Goal: Information Seeking & Learning: Check status

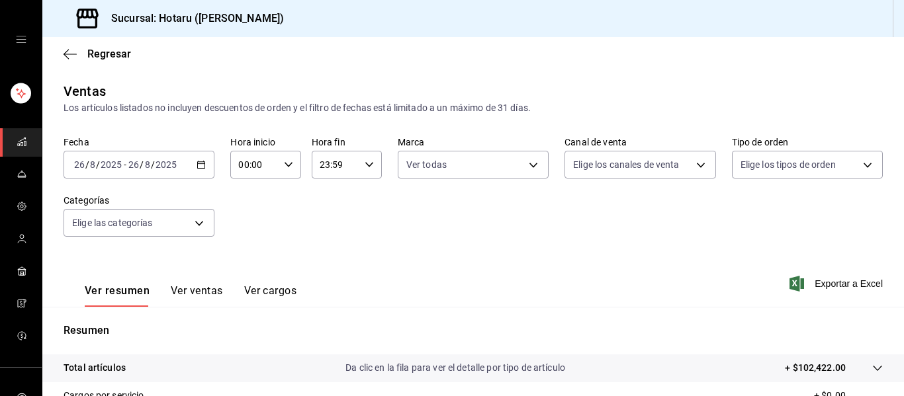
scroll to position [238, 0]
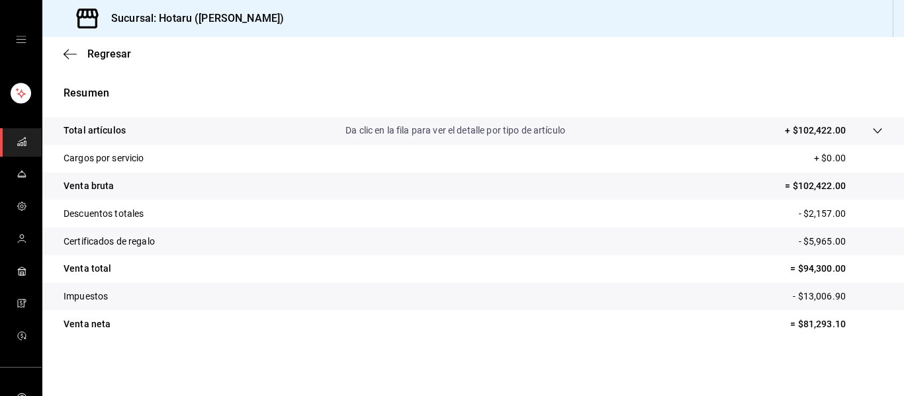
click at [17, 142] on icon "mailbox folders" at bounding box center [22, 141] width 11 height 11
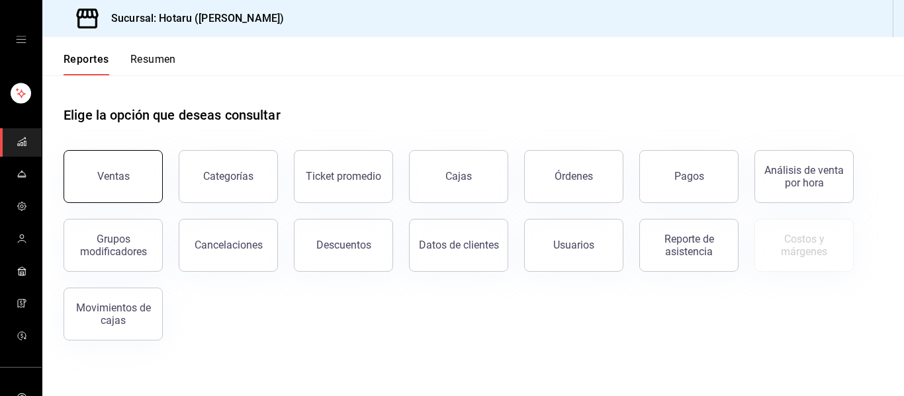
click at [133, 171] on button "Ventas" at bounding box center [113, 176] width 99 height 53
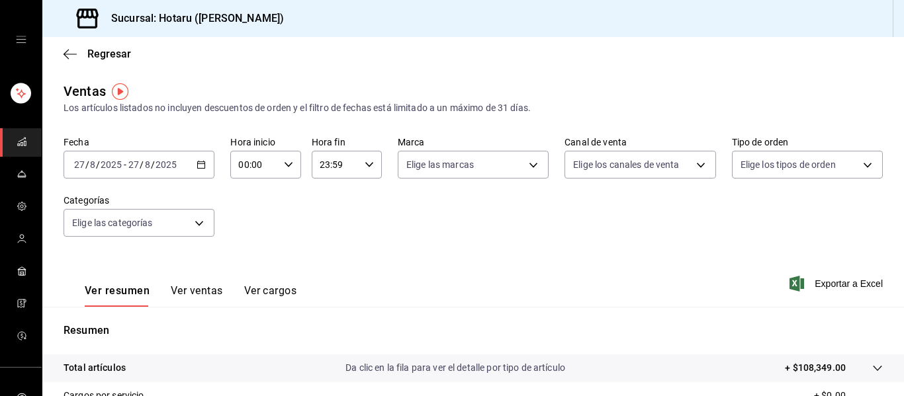
click at [200, 168] on \(Stroke\) "button" at bounding box center [201, 165] width 8 height 7
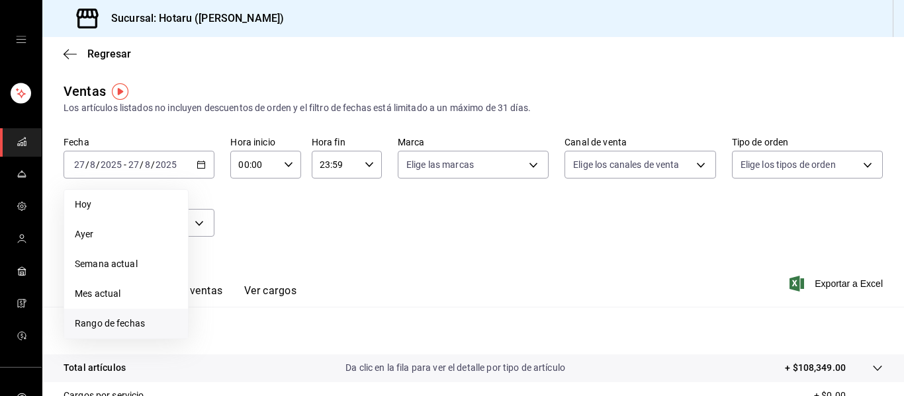
click at [134, 323] on span "Rango de fechas" at bounding box center [126, 324] width 103 height 14
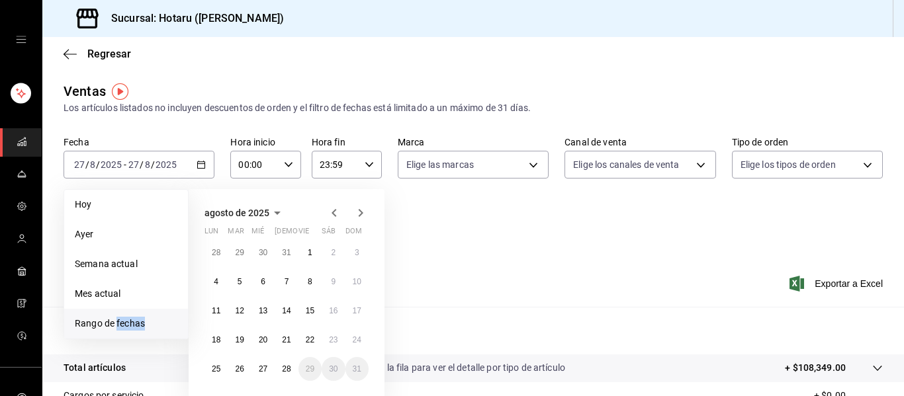
click at [134, 323] on span "Rango de fechas" at bounding box center [126, 324] width 103 height 14
click at [267, 373] on abbr "27" at bounding box center [263, 369] width 9 height 9
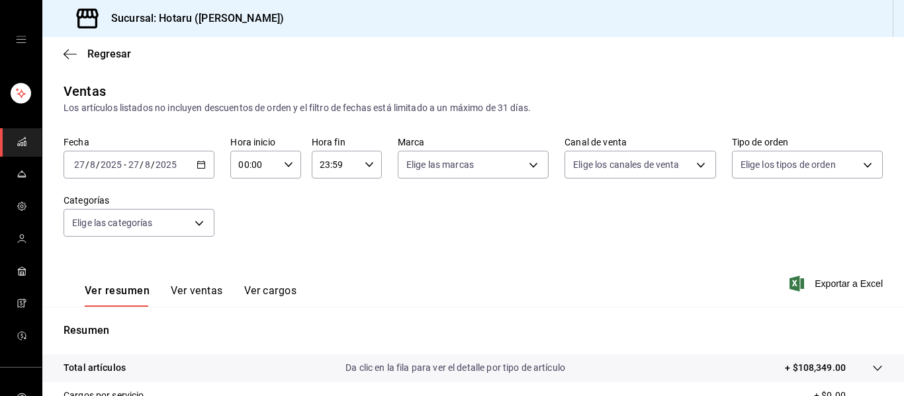
scroll to position [238, 0]
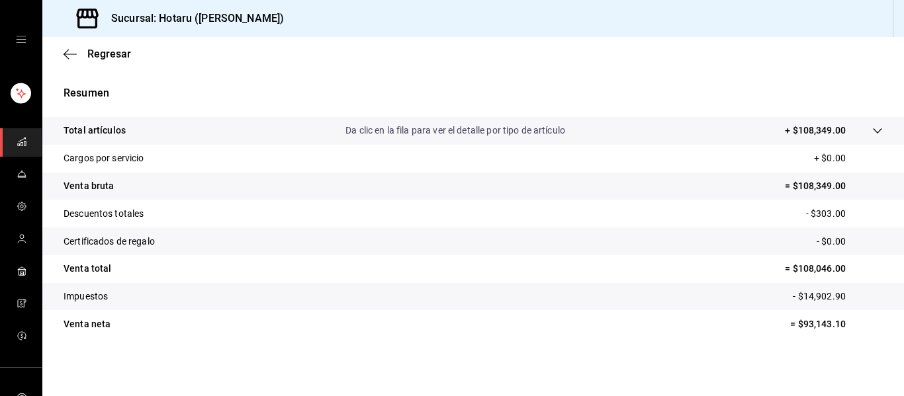
click at [872, 130] on icon at bounding box center [877, 131] width 11 height 11
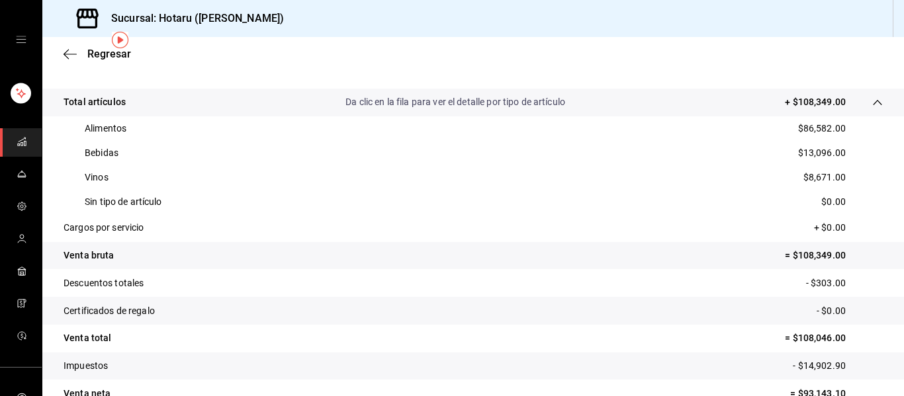
scroll to position [0, 0]
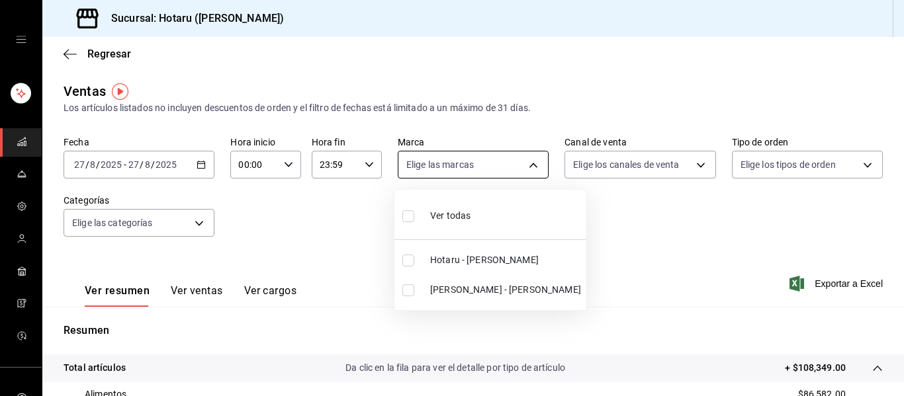
click at [529, 163] on body "Sucursal: Hotaru (Valle) Regresar Ventas Los artículos listados no incluyen des…" at bounding box center [452, 198] width 904 height 396
click at [445, 298] on li "Potaru - Valle" at bounding box center [490, 290] width 192 height 30
type input "619c758d-7c36-49c6-a756-e52d453908cb"
checkbox input "true"
click at [408, 215] on input "checkbox" at bounding box center [408, 216] width 12 height 12
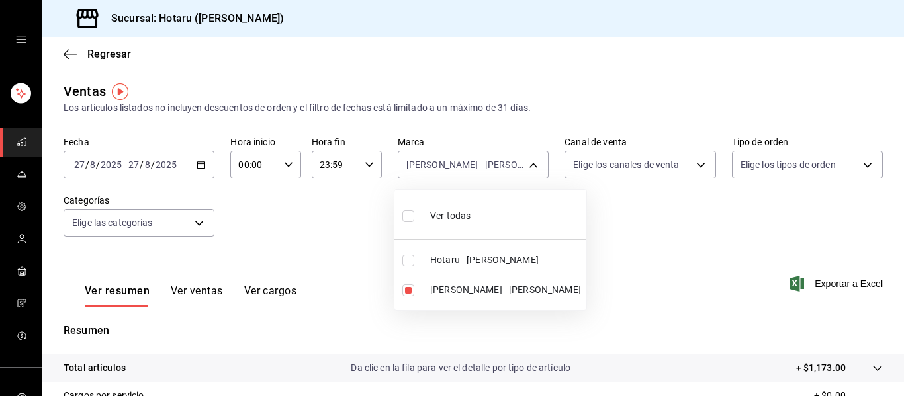
checkbox input "true"
type input "c6f689f8-63fd-49a8-a607-35aea03ac6a9,619c758d-7c36-49c6-a756-e52d453908cb"
checkbox input "true"
click at [214, 288] on div at bounding box center [452, 198] width 904 height 396
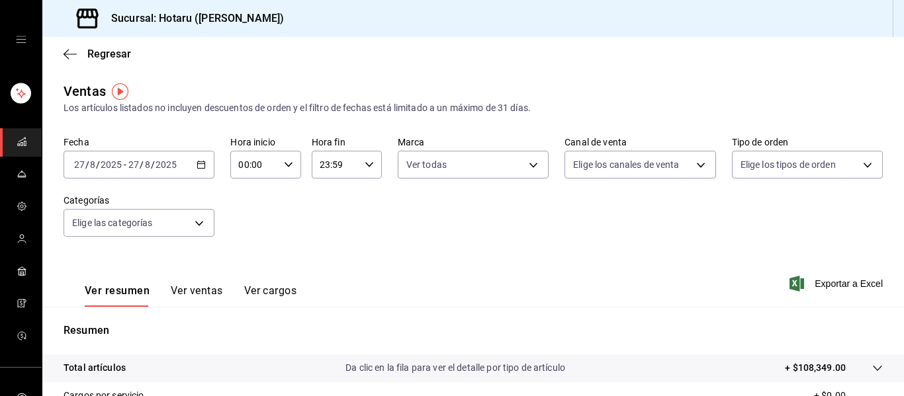
click at [214, 289] on button "Ver ventas" at bounding box center [197, 296] width 52 height 23
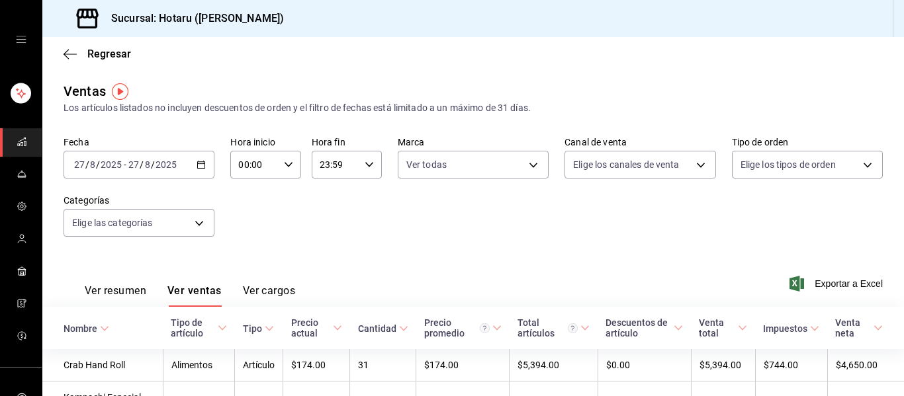
click at [126, 291] on button "Ver resumen" at bounding box center [116, 296] width 62 height 23
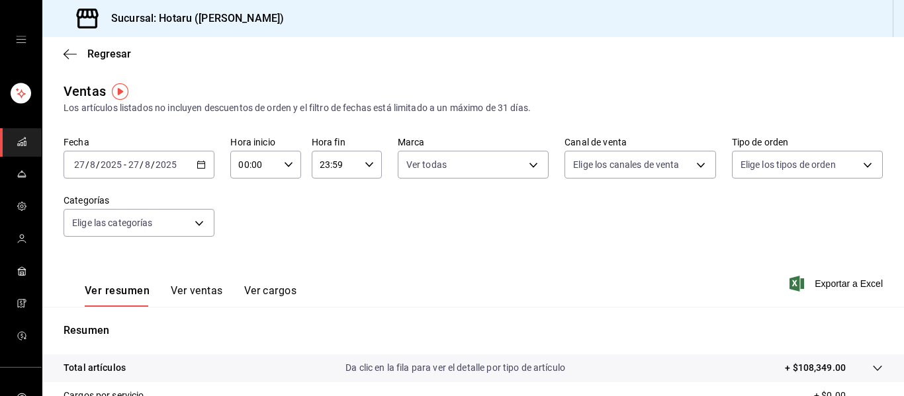
click at [195, 292] on button "Ver ventas" at bounding box center [197, 296] width 52 height 23
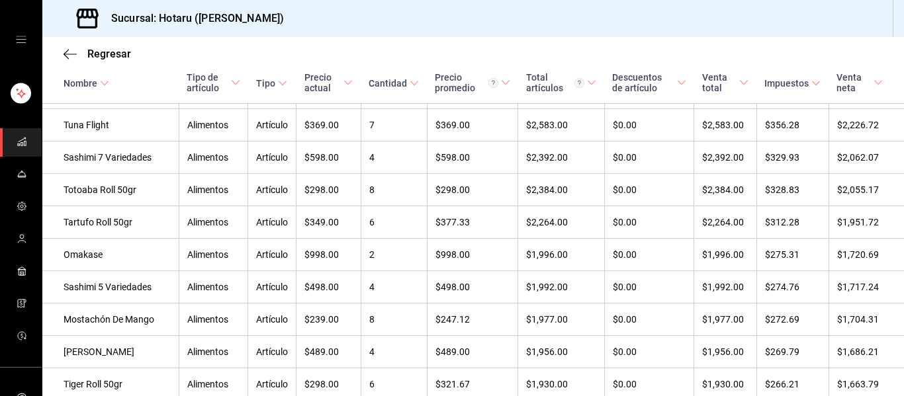
scroll to position [582, 0]
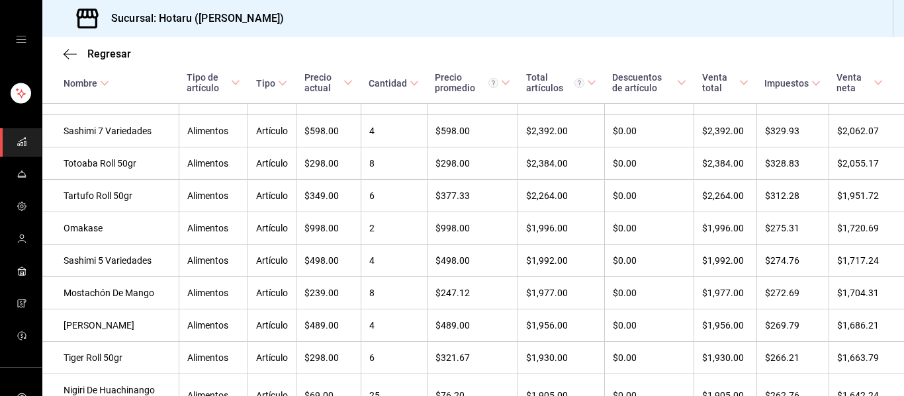
click at [17, 138] on icon "mailbox folders" at bounding box center [22, 141] width 11 height 11
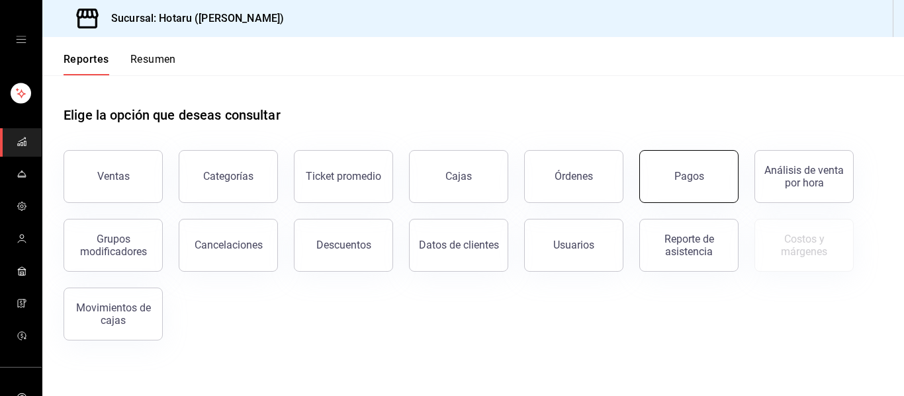
click at [708, 171] on button "Pagos" at bounding box center [688, 176] width 99 height 53
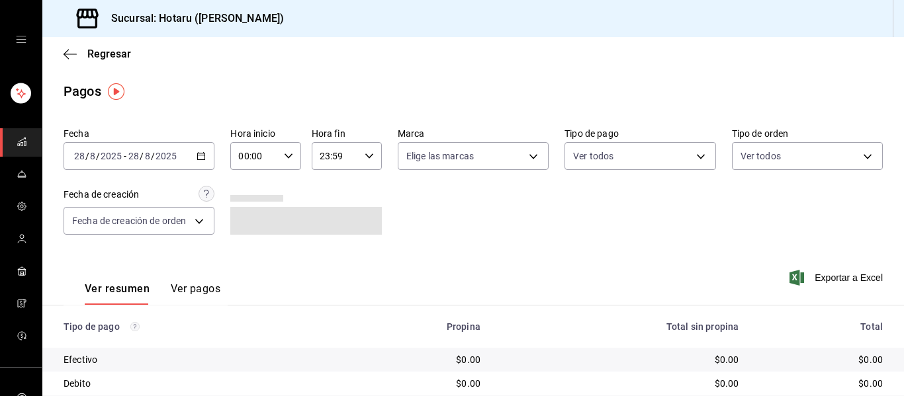
click at [203, 159] on \(Stroke\) "button" at bounding box center [201, 156] width 8 height 7
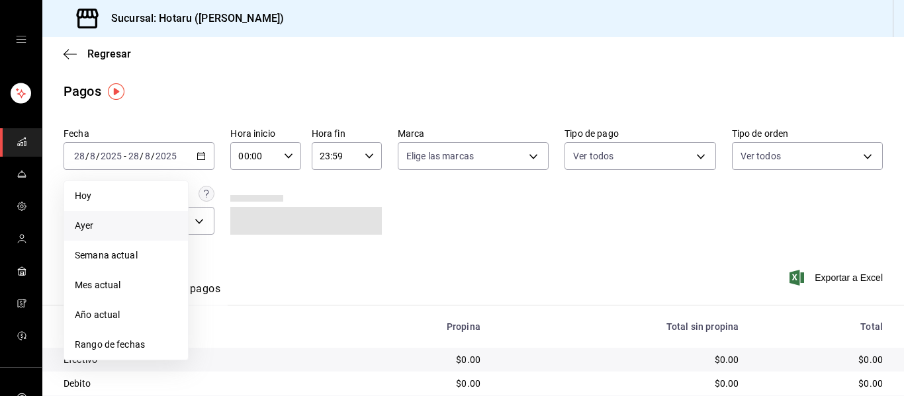
click at [139, 230] on span "Ayer" at bounding box center [126, 226] width 103 height 14
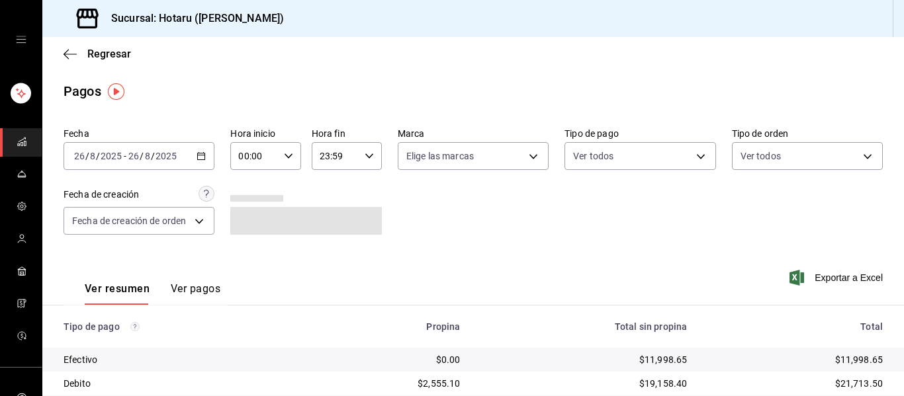
drag, startPoint x: 886, startPoint y: 194, endPoint x: 894, endPoint y: 220, distance: 26.8
click at [892, 216] on div "Fecha 2025-08-26 26 / 8 / 2025 - 2025-08-26 26 / 8 / 2025 Hora inicio 00:00 Hor…" at bounding box center [473, 354] width 862 height 464
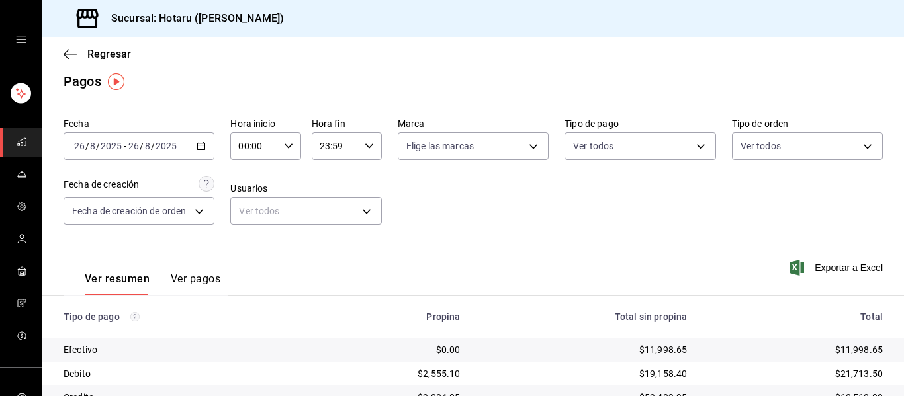
scroll to position [13, 0]
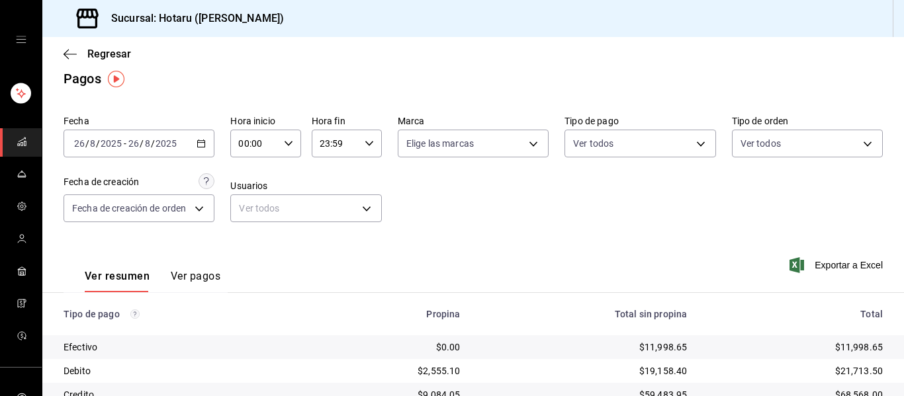
click at [193, 149] on div "2025-08-26 26 / 8 / 2025 - 2025-08-26 26 / 8 / 2025" at bounding box center [139, 144] width 151 height 28
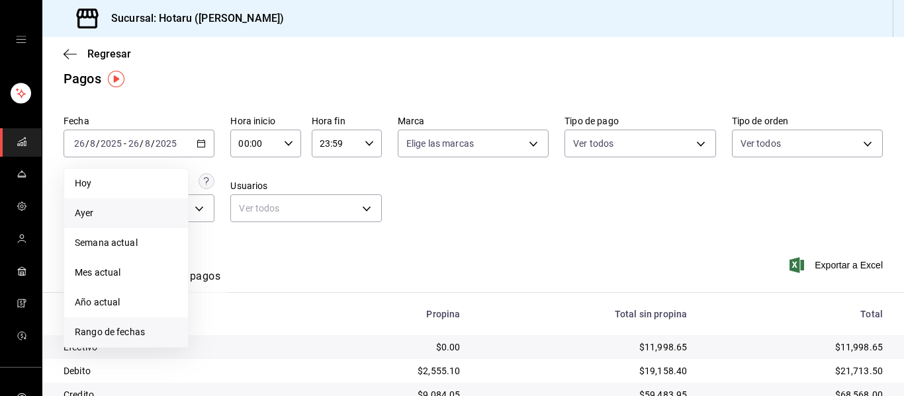
click at [128, 338] on span "Rango de fechas" at bounding box center [126, 333] width 103 height 14
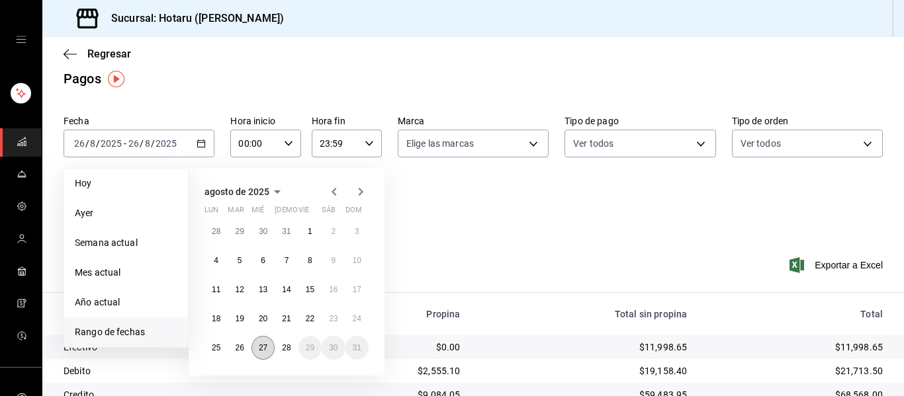
click at [270, 340] on button "27" at bounding box center [263, 348] width 23 height 24
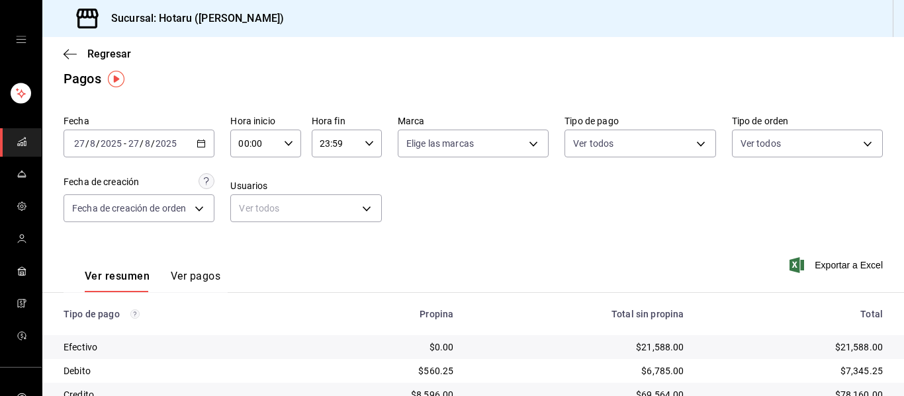
scroll to position [212, 0]
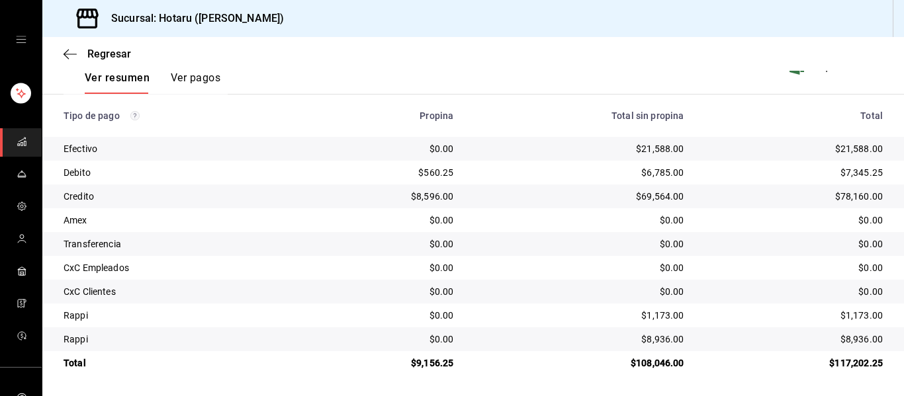
drag, startPoint x: 24, startPoint y: 140, endPoint x: 34, endPoint y: 138, distance: 10.8
click at [24, 140] on link "mailbox folders" at bounding box center [21, 142] width 42 height 28
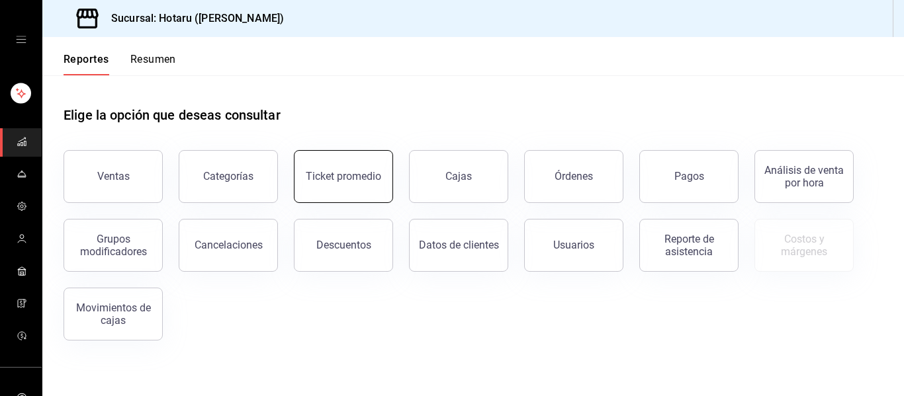
click at [348, 163] on button "Ticket promedio" at bounding box center [343, 176] width 99 height 53
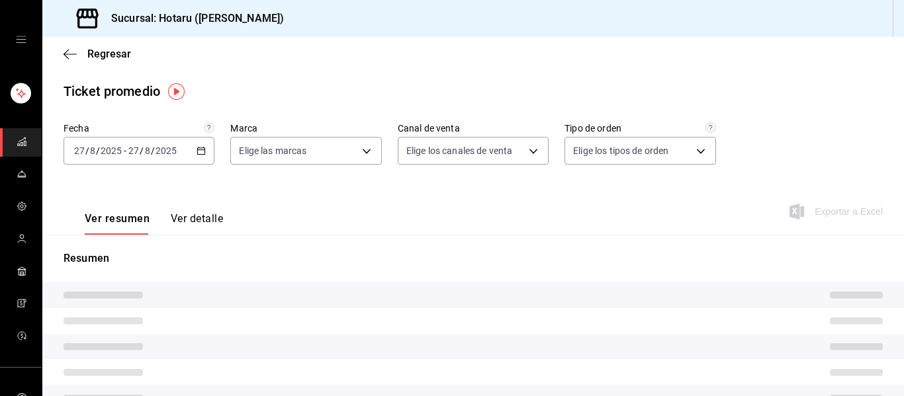
type input "c6f689f8-63fd-49a8-a607-35aea03ac6a9,619c758d-7c36-49c6-a756-e52d453908cb"
type input "PARROT,UBER_EATS,RAPPI,DIDI_FOOD,ONLINE"
type input "1ceba3b7-3cd3-4620-b4ec-4b6d29c74f5d,f38966ed-c187-4b4e-a817-8ece369e4d0b,32ac7…"
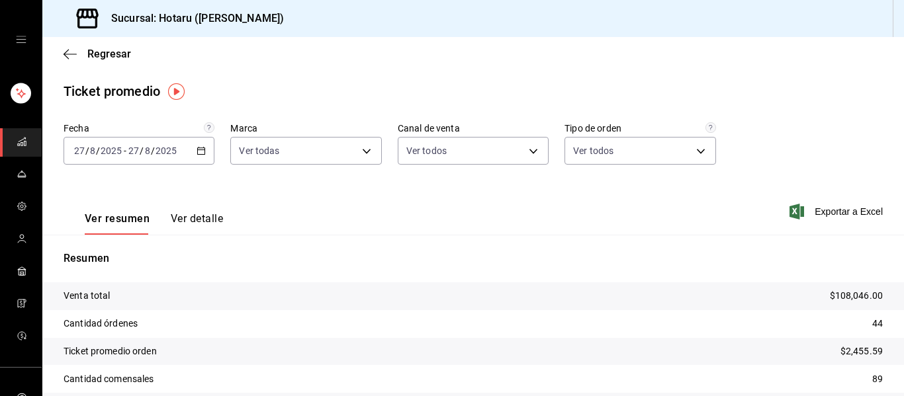
click at [205, 157] on div "2025-08-27 27 / 8 / 2025 - 2025-08-27 27 / 8 / 2025" at bounding box center [139, 151] width 151 height 28
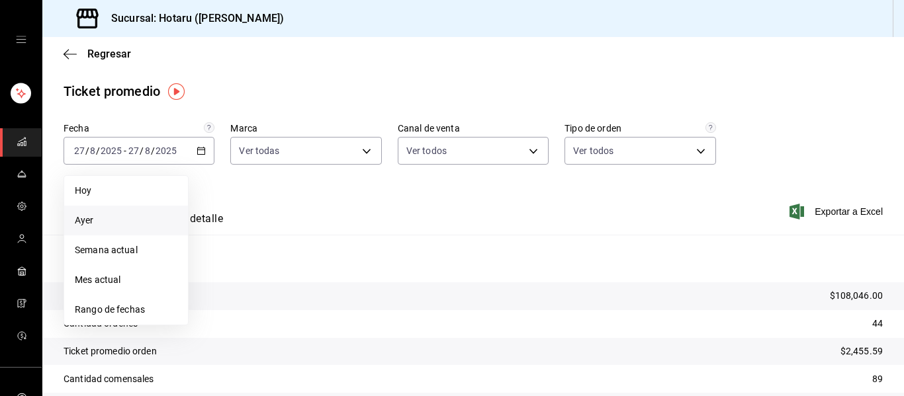
click at [158, 224] on span "Ayer" at bounding box center [126, 221] width 103 height 14
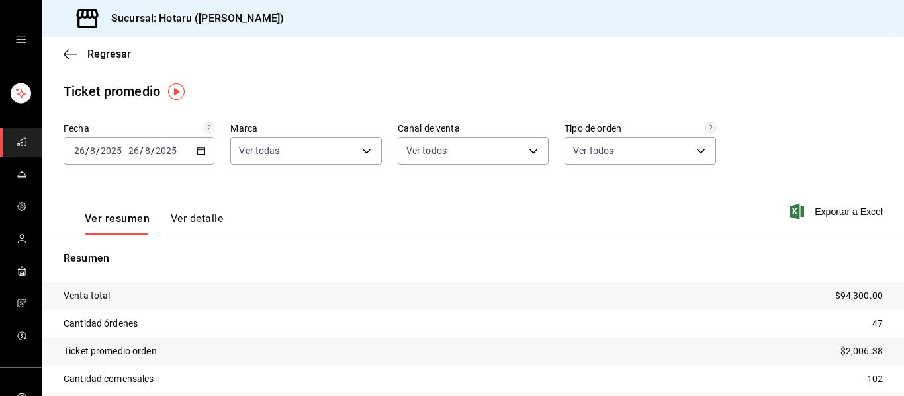
click at [197, 153] on icon "button" at bounding box center [201, 150] width 9 height 9
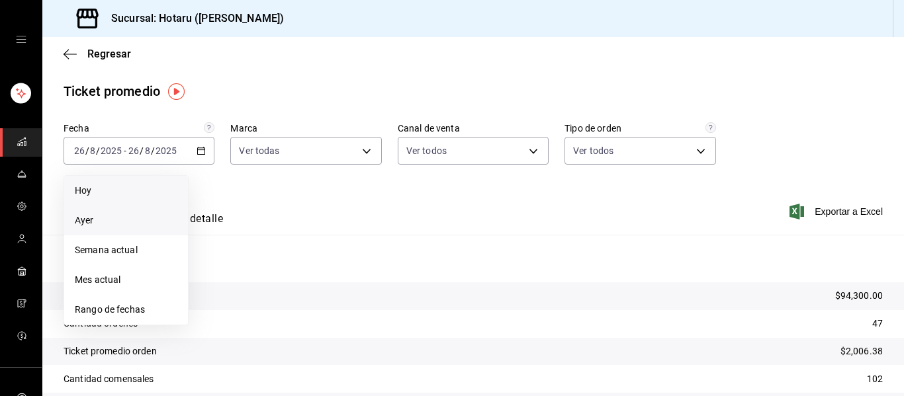
click at [167, 185] on span "Hoy" at bounding box center [126, 191] width 103 height 14
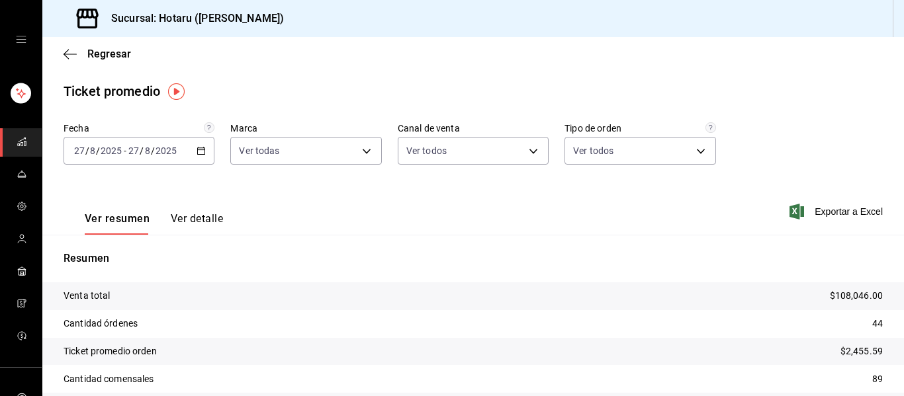
scroll to position [83, 0]
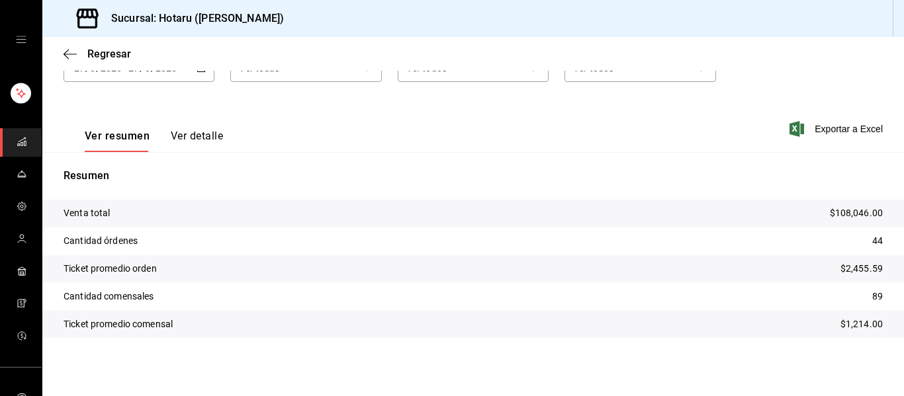
click at [24, 141] on link "mailbox folders" at bounding box center [21, 142] width 42 height 28
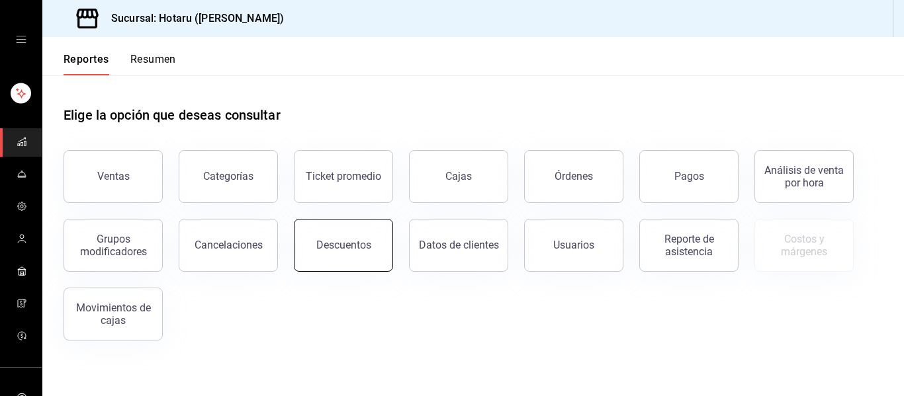
click at [346, 248] on div "Descuentos" at bounding box center [343, 245] width 55 height 13
click at [310, 236] on button "Descuentos" at bounding box center [343, 245] width 99 height 53
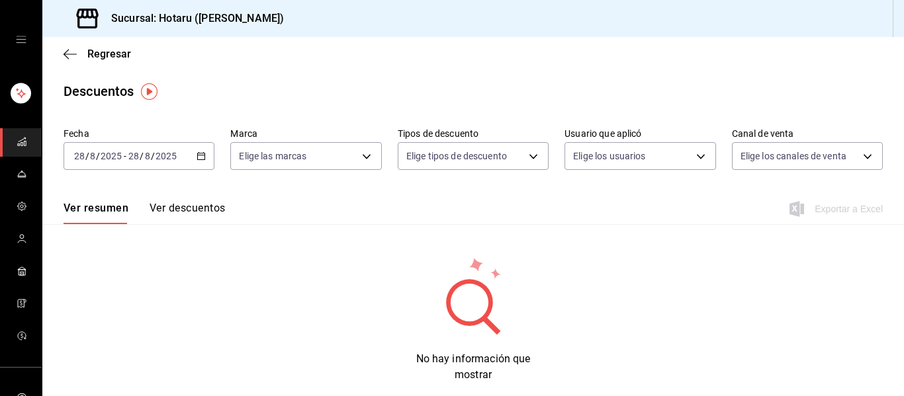
click at [205, 151] on div "[DATE] [DATE] - [DATE] [DATE]" at bounding box center [139, 156] width 151 height 28
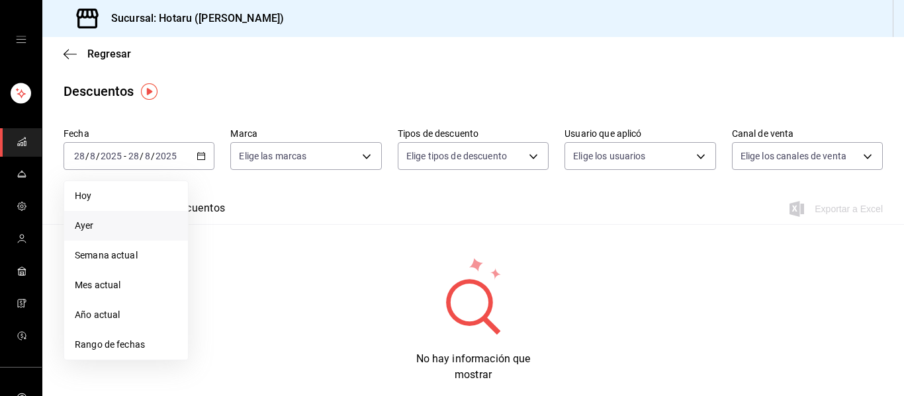
click at [149, 212] on li "Ayer" at bounding box center [126, 226] width 124 height 30
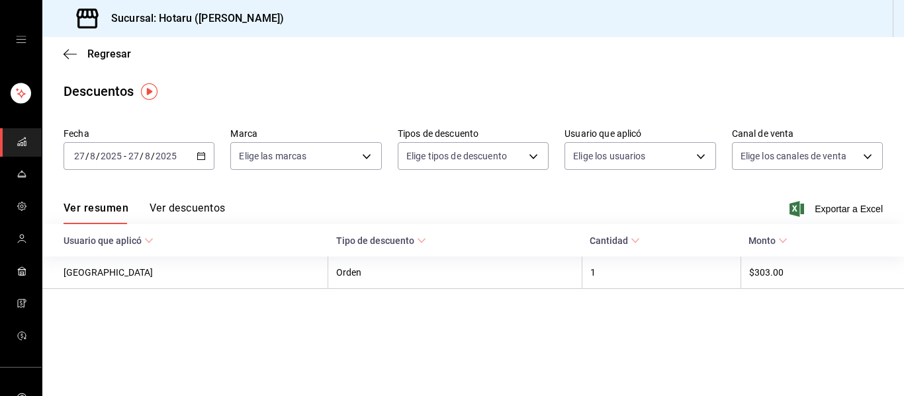
click at [223, 210] on button "Ver descuentos" at bounding box center [187, 213] width 75 height 23
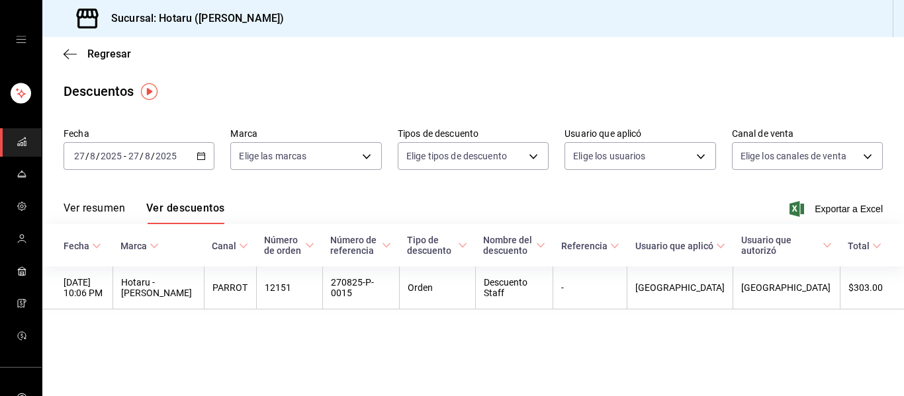
click at [2, 136] on link "mailbox folders" at bounding box center [21, 142] width 42 height 28
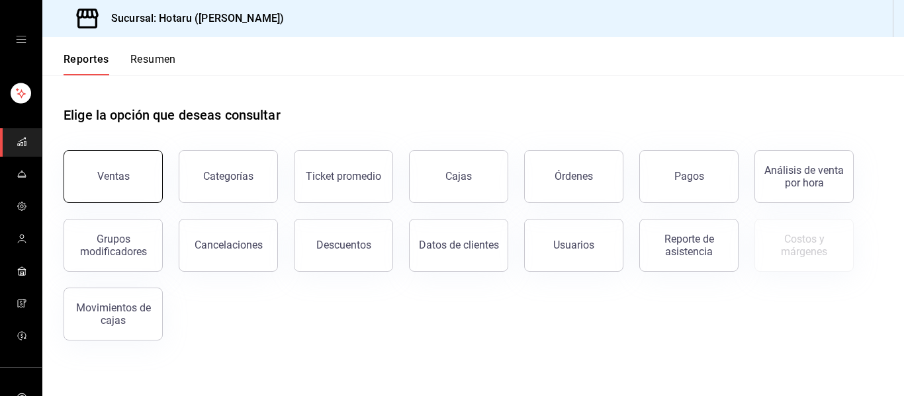
click at [132, 171] on button "Ventas" at bounding box center [113, 176] width 99 height 53
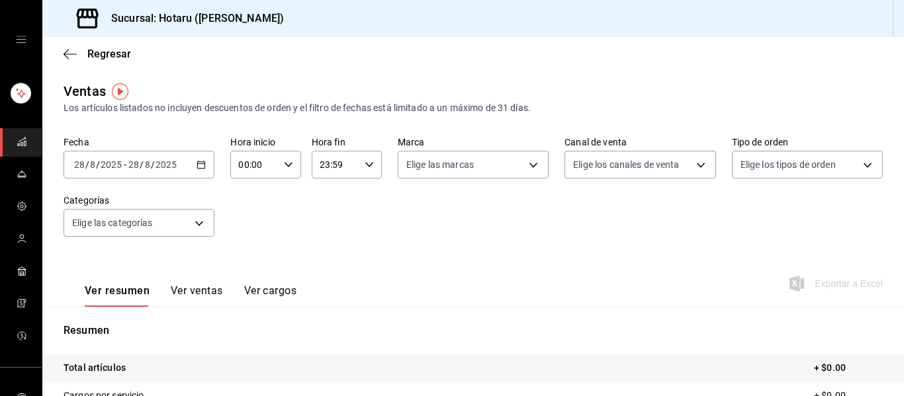
click at [187, 166] on div "[DATE] [DATE] - [DATE] [DATE]" at bounding box center [139, 165] width 151 height 28
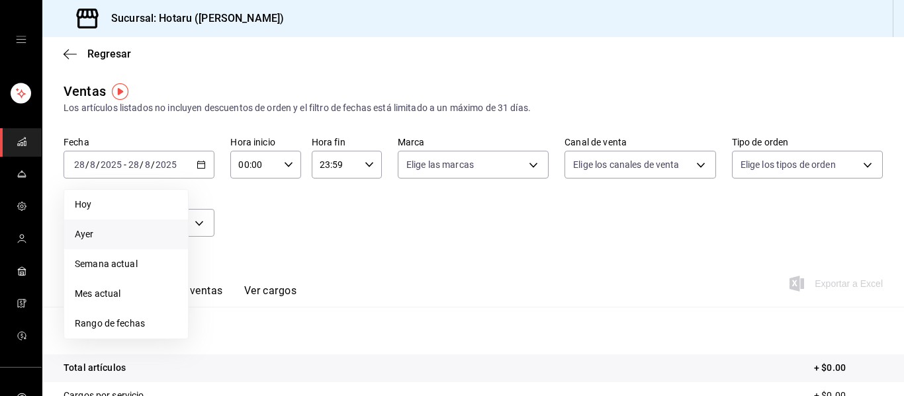
click at [103, 230] on span "Ayer" at bounding box center [126, 235] width 103 height 14
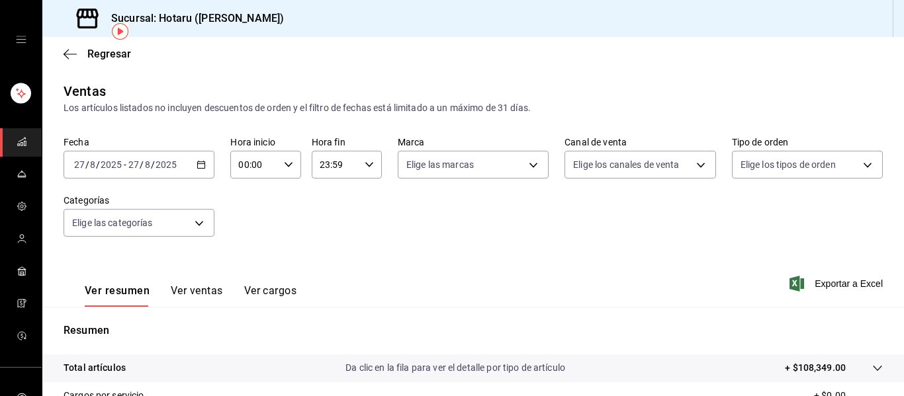
scroll to position [238, 0]
